Goal: Task Accomplishment & Management: Complete application form

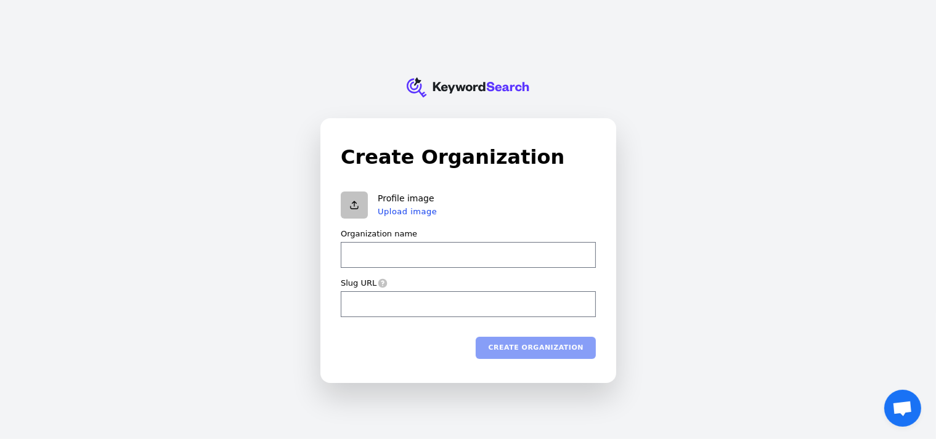
click at [480, 180] on div "Create Organization Profile image Upload image Organization name Slug URL Creat…" at bounding box center [468, 250] width 255 height 217
click at [408, 347] on div "Create organization" at bounding box center [468, 347] width 255 height 22
click at [493, 250] on input "Organization name" at bounding box center [468, 254] width 255 height 26
click at [386, 255] on input "Organization name" at bounding box center [468, 254] width 255 height 26
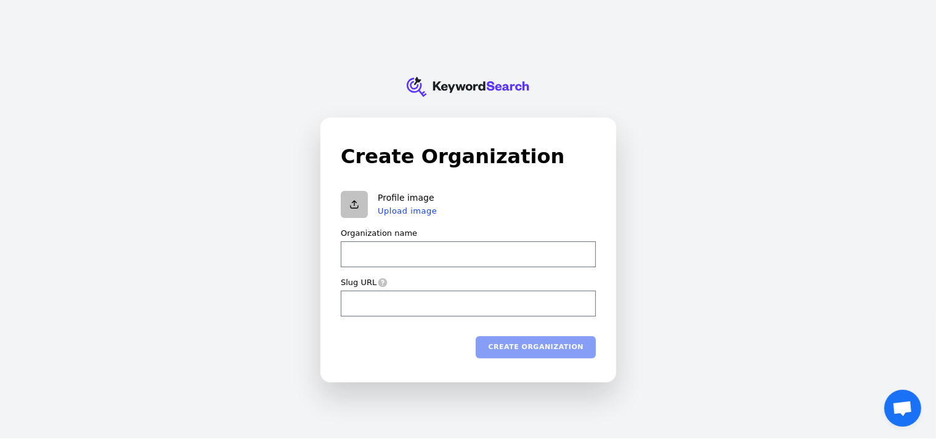
click at [387, 228] on label "Organization name" at bounding box center [379, 233] width 76 height 11
click at [387, 241] on input "Organization name" at bounding box center [468, 254] width 255 height 26
click at [378, 303] on input "Slug URL" at bounding box center [468, 303] width 255 height 26
click at [378, 281] on icon at bounding box center [382, 282] width 9 height 9
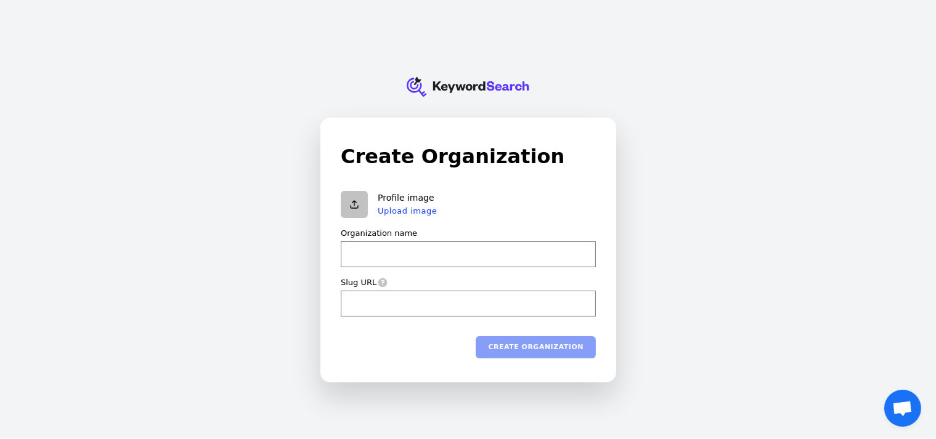
click at [529, 344] on div "Create organization" at bounding box center [468, 347] width 255 height 22
click at [664, 343] on div "KeywordSearch Create Organization Profile image Upload image Organization name …" at bounding box center [468, 218] width 936 height 439
